Goal: Book appointment/travel/reservation

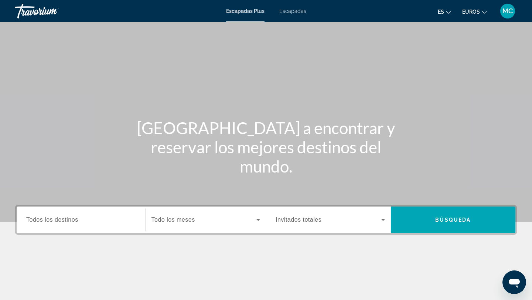
click at [88, 226] on div "Widget de búsqueda" at bounding box center [80, 220] width 109 height 21
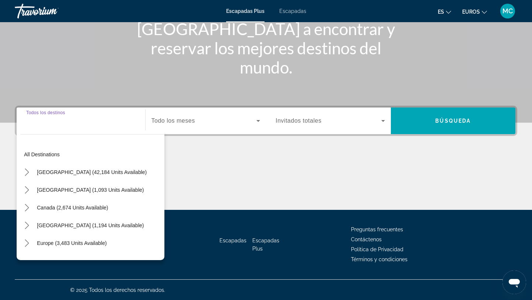
scroll to position [99, 0]
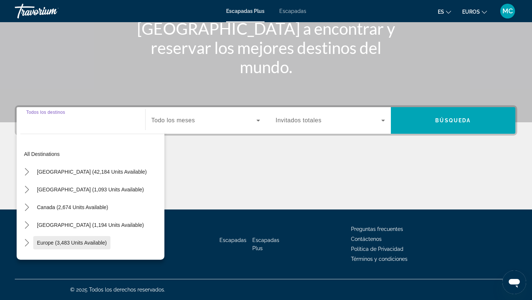
click at [69, 240] on span "Europe (3,483 units available)" at bounding box center [72, 243] width 70 height 6
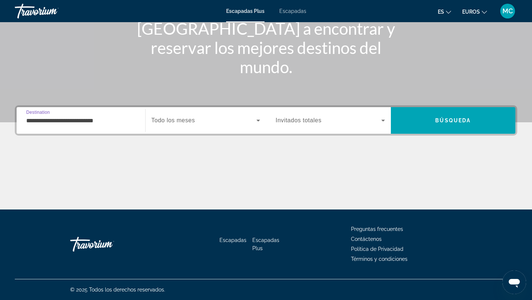
click at [50, 124] on input "**********" at bounding box center [80, 120] width 109 height 9
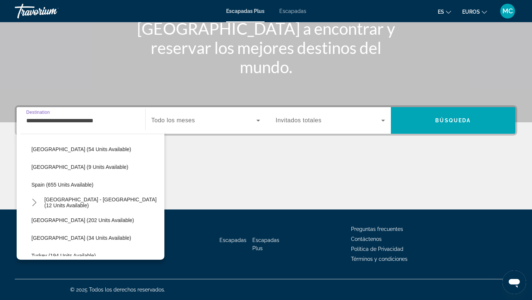
scroll to position [309, 0]
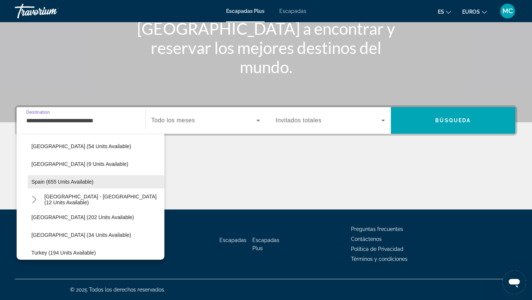
click at [48, 179] on span "Spain (655 units available)" at bounding box center [62, 182] width 62 height 6
type input "**********"
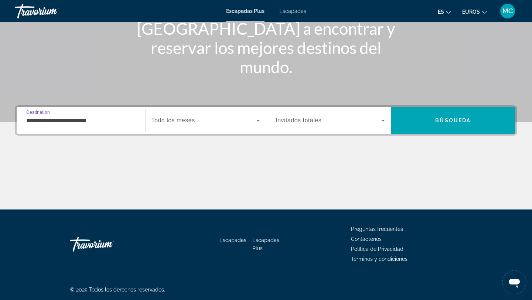
click at [191, 120] on span "Todo los meses" at bounding box center [174, 120] width 44 height 6
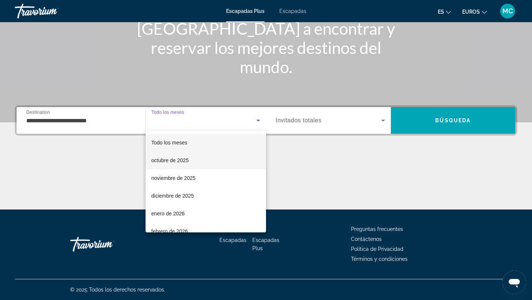
click at [178, 160] on font "octubre de 2025" at bounding box center [170, 160] width 37 height 6
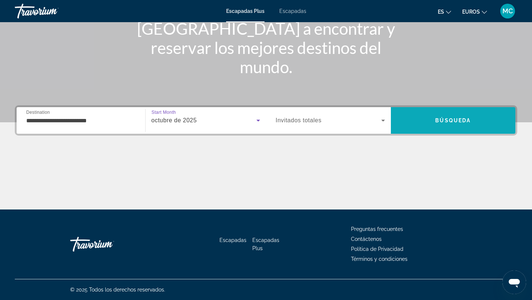
click at [449, 120] on span "Búsqueda" at bounding box center [452, 121] width 35 height 6
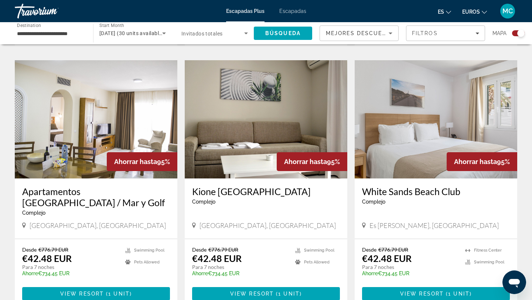
scroll to position [706, 0]
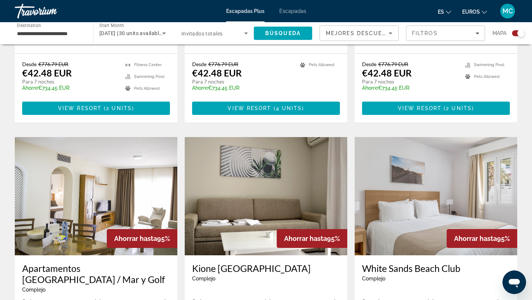
click at [290, 8] on font "Escapadas" at bounding box center [292, 11] width 27 height 6
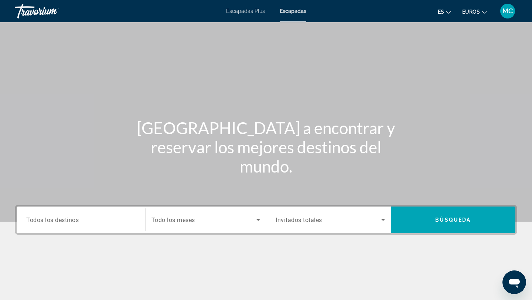
click at [109, 216] on input "Destination Todos los destinos" at bounding box center [80, 220] width 109 height 9
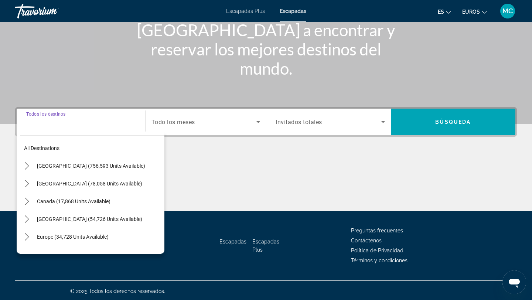
scroll to position [99, 0]
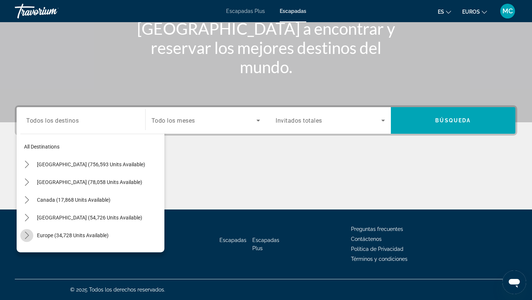
click at [26, 234] on icon "Toggle Europe (34,728 units available) submenu" at bounding box center [26, 235] width 7 height 7
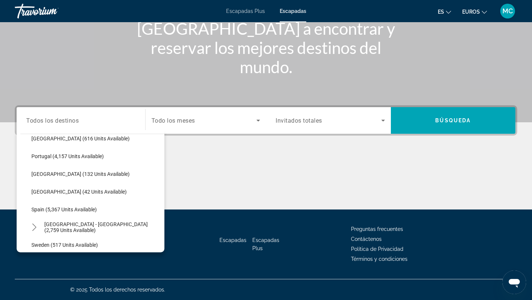
scroll to position [329, 0]
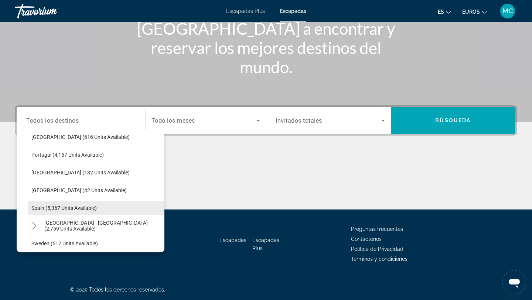
click at [40, 206] on span "Spain (5,367 units available)" at bounding box center [63, 208] width 65 height 6
type input "**********"
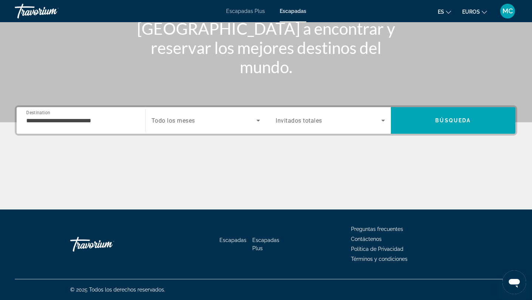
click at [172, 120] on span "Todo los meses" at bounding box center [174, 120] width 44 height 7
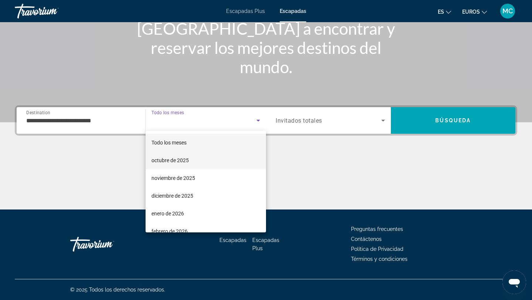
click at [162, 158] on font "octubre de 2025" at bounding box center [170, 160] width 37 height 6
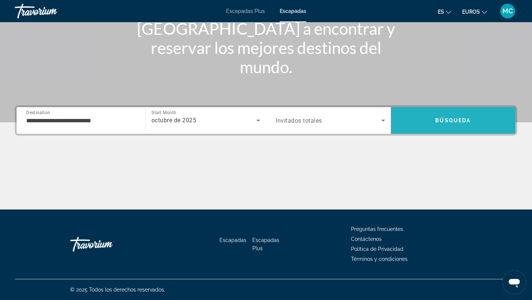
click at [447, 114] on span "Search" at bounding box center [453, 121] width 125 height 18
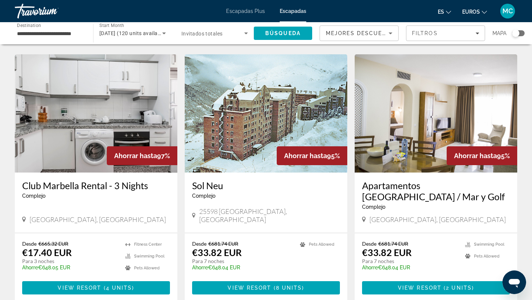
scroll to position [285, 0]
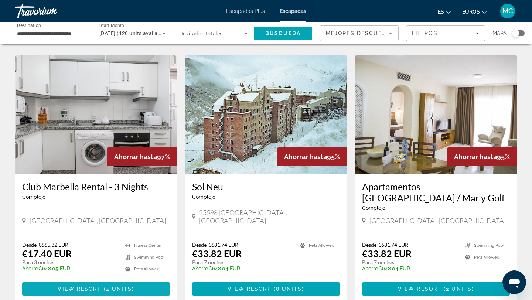
click at [79, 286] on span "View Resort" at bounding box center [80, 289] width 44 height 6
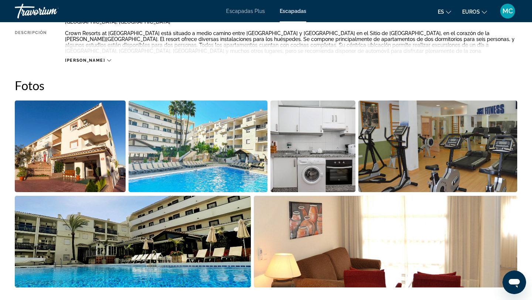
scroll to position [329, 0]
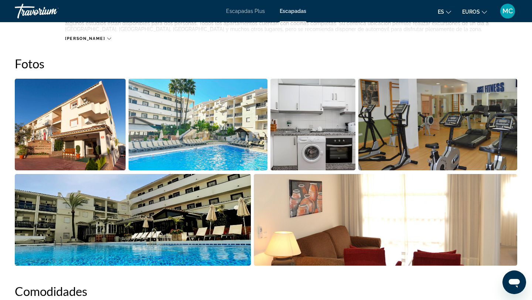
click at [171, 142] on img "Open full-screen image slider" at bounding box center [198, 125] width 139 height 92
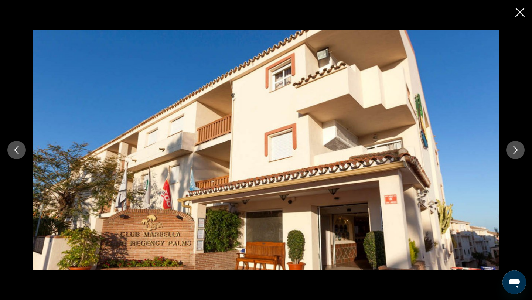
click at [517, 150] on icon "Next image" at bounding box center [515, 150] width 5 height 9
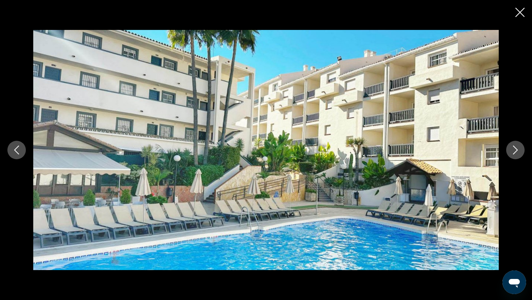
click at [517, 150] on icon "Next image" at bounding box center [515, 150] width 5 height 9
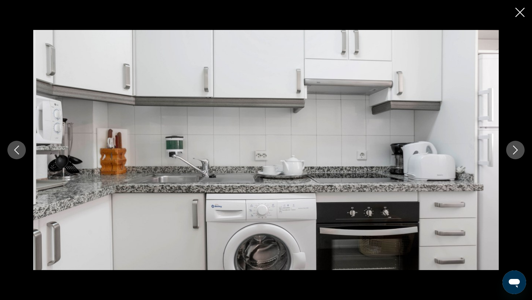
click at [517, 150] on icon "Next image" at bounding box center [515, 150] width 5 height 9
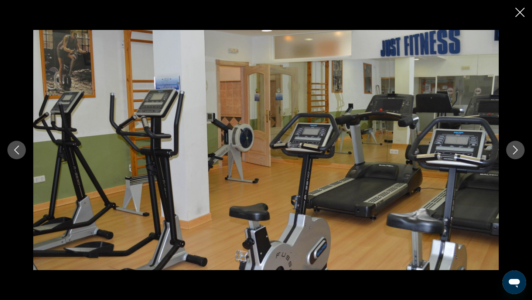
click at [517, 150] on icon "Next image" at bounding box center [515, 150] width 5 height 9
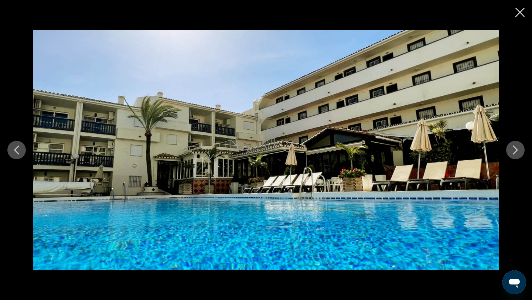
click at [515, 147] on icon "Next image" at bounding box center [515, 150] width 5 height 9
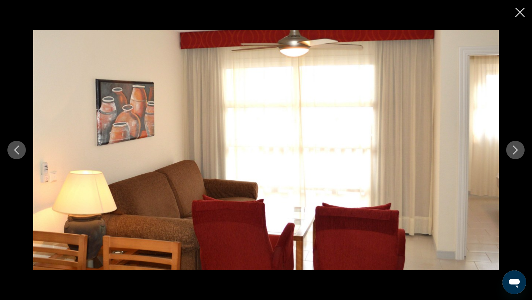
click at [515, 147] on icon "Next image" at bounding box center [515, 150] width 5 height 9
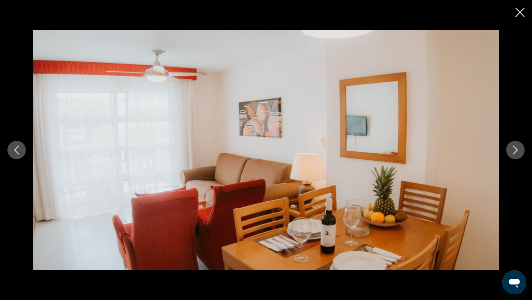
click at [515, 147] on icon "Next image" at bounding box center [515, 150] width 5 height 9
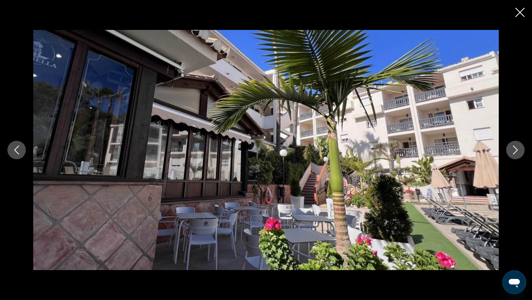
click at [515, 147] on icon "Next image" at bounding box center [515, 150] width 5 height 9
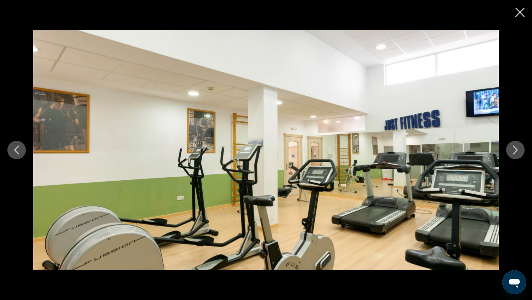
click at [515, 147] on icon "Next image" at bounding box center [515, 150] width 5 height 9
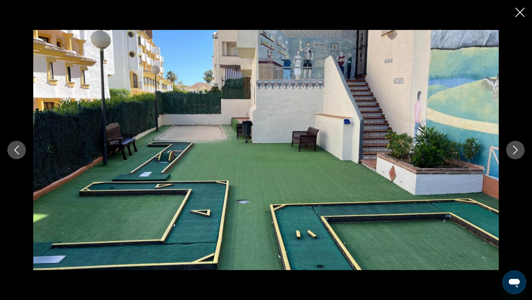
click at [515, 147] on icon "Next image" at bounding box center [515, 150] width 5 height 9
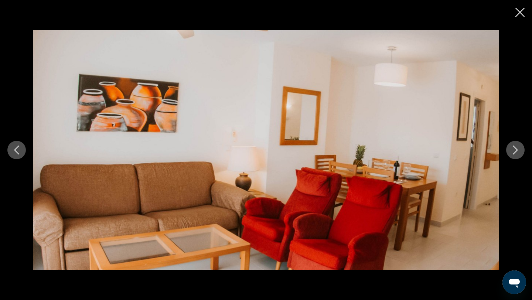
click at [522, 10] on icon "Close slideshow" at bounding box center [520, 12] width 9 height 9
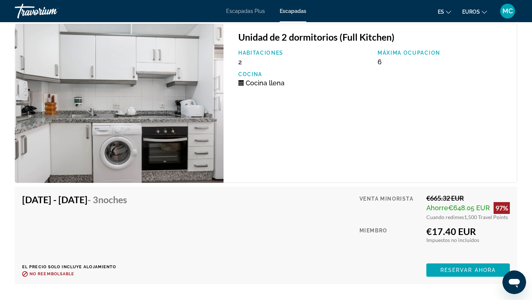
scroll to position [1212, 0]
drag, startPoint x: 463, startPoint y: 217, endPoint x: 509, endPoint y: 220, distance: 45.9
click at [509, 220] on div "Cuando redimes 1,500 Travel Points" at bounding box center [469, 217] width 84 height 6
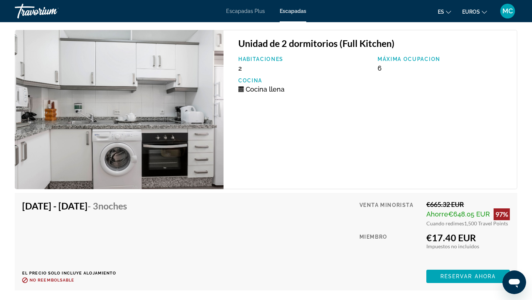
scroll to position [1204, 0]
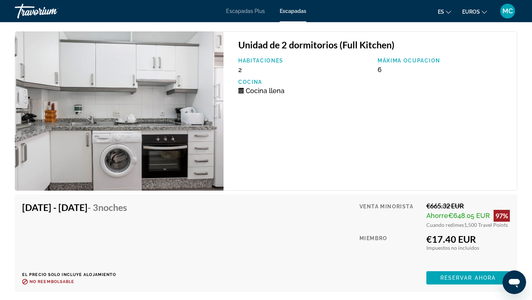
click at [471, 229] on div "Venta minorista €665.32 EUR Ahorre €648.05 EUR 97% Cuando redimes 1,500 Travel …" at bounding box center [435, 243] width 150 height 83
drag, startPoint x: 465, startPoint y: 226, endPoint x: 492, endPoint y: 225, distance: 27.0
click at [492, 225] on span "1,500 Travel Points" at bounding box center [486, 225] width 44 height 6
click at [465, 223] on span "1,500 Travel Points" at bounding box center [486, 225] width 44 height 6
drag, startPoint x: 463, startPoint y: 224, endPoint x: 507, endPoint y: 228, distance: 43.8
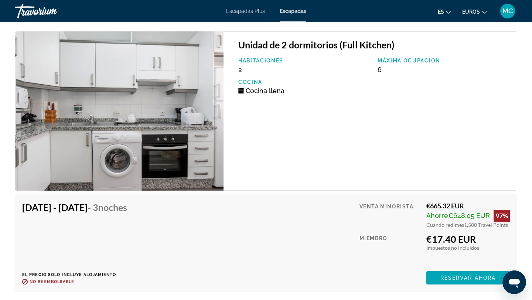
click at [507, 228] on div "Venta minorista €665.32 EUR Ahorre €648.05 EUR 97% Cuando redimes 1,500 Travel …" at bounding box center [435, 243] width 150 height 83
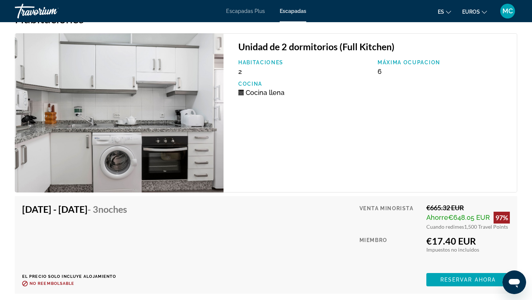
scroll to position [1204, 0]
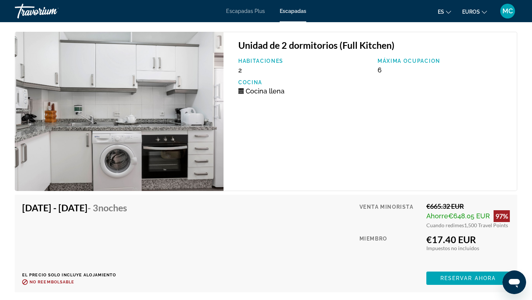
click at [467, 229] on div "Venta minorista €665.32 EUR Ahorre €648.05 EUR 97% Cuando redimes 1,500 Travel …" at bounding box center [435, 243] width 150 height 83
drag, startPoint x: 464, startPoint y: 225, endPoint x: 506, endPoint y: 228, distance: 42.3
click at [506, 228] on div "Venta minorista €665.32 EUR Ahorre €648.05 EUR 97% Cuando redimes 1,500 Travel …" at bounding box center [435, 243] width 150 height 83
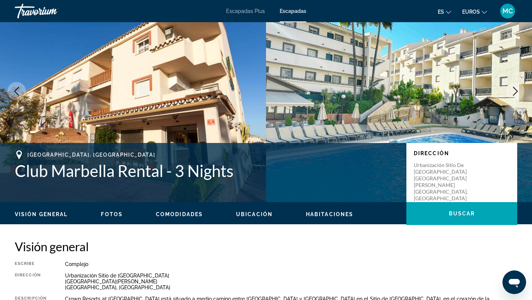
scroll to position [0, 0]
